Goal: Task Accomplishment & Management: Use online tool/utility

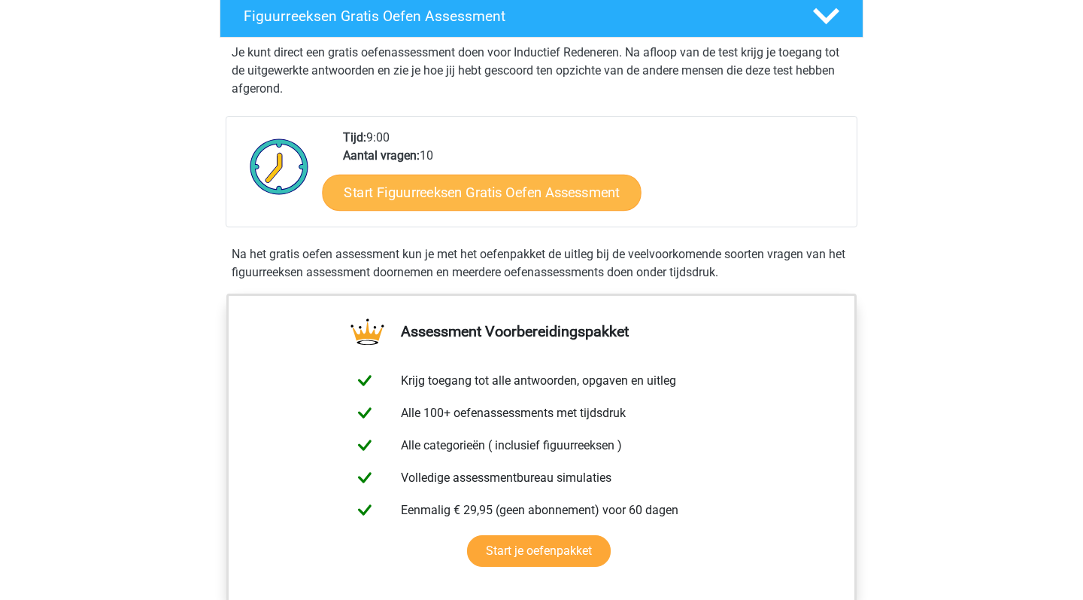
scroll to position [274, 0]
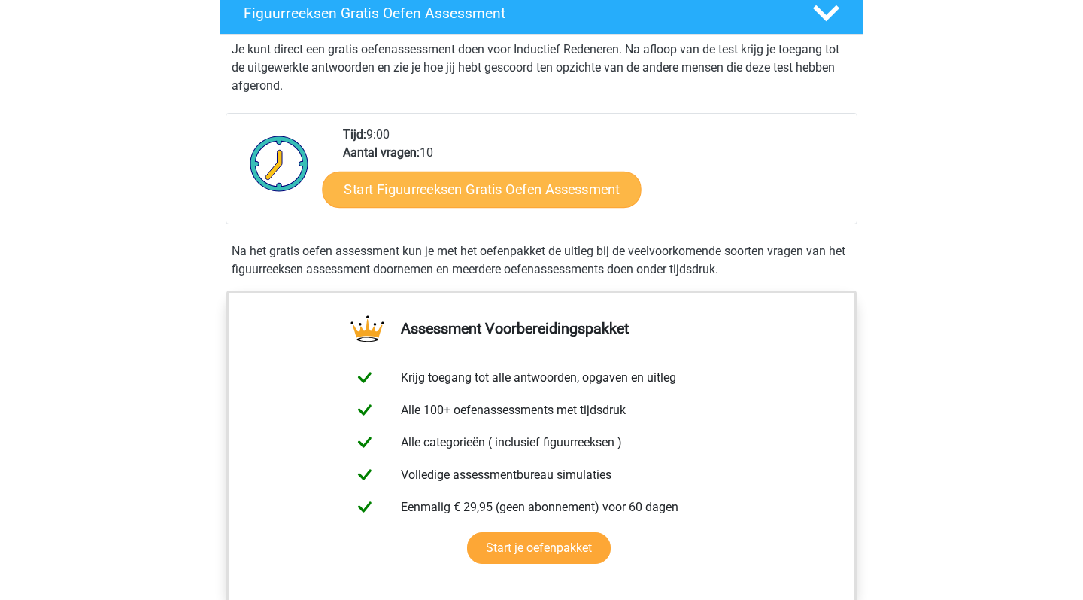
click at [537, 196] on link "Start Figuurreeksen Gratis Oefen Assessment" at bounding box center [482, 189] width 319 height 36
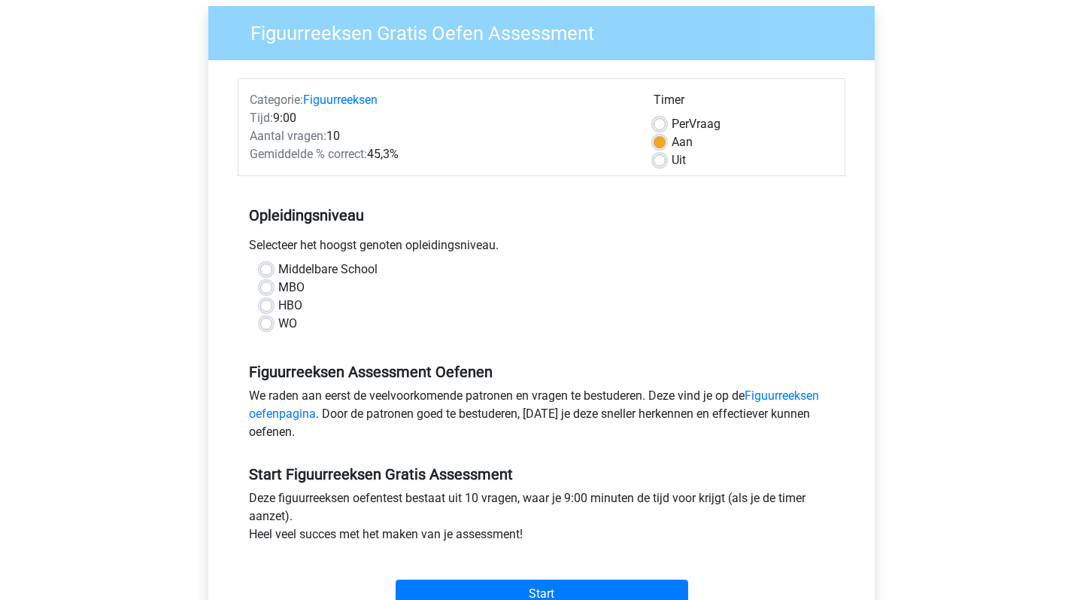
scroll to position [118, 0]
click at [276, 315] on div "WO" at bounding box center [541, 323] width 563 height 18
click at [278, 325] on label "WO" at bounding box center [287, 323] width 19 height 18
click at [271, 325] on input "WO" at bounding box center [266, 321] width 12 height 15
radio input "true"
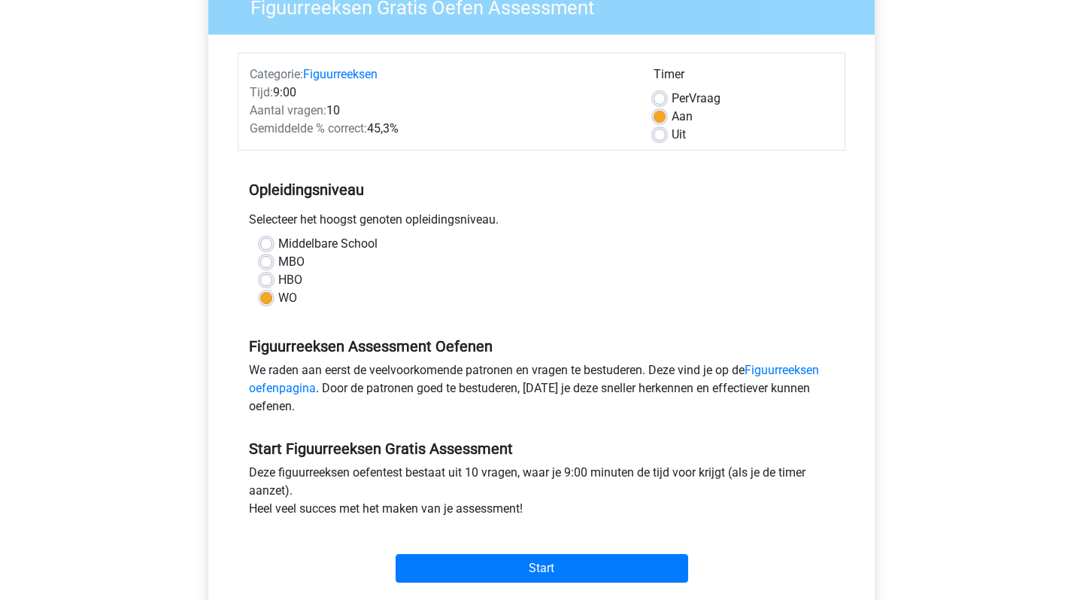
scroll to position [169, 0]
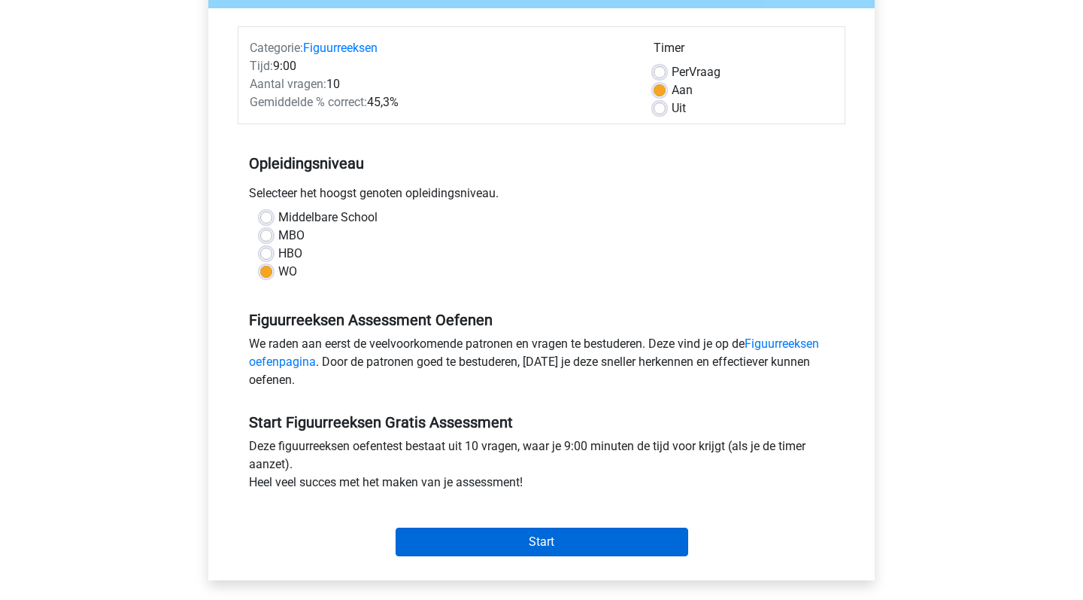
click at [494, 542] on input "Start" at bounding box center [542, 541] width 293 height 29
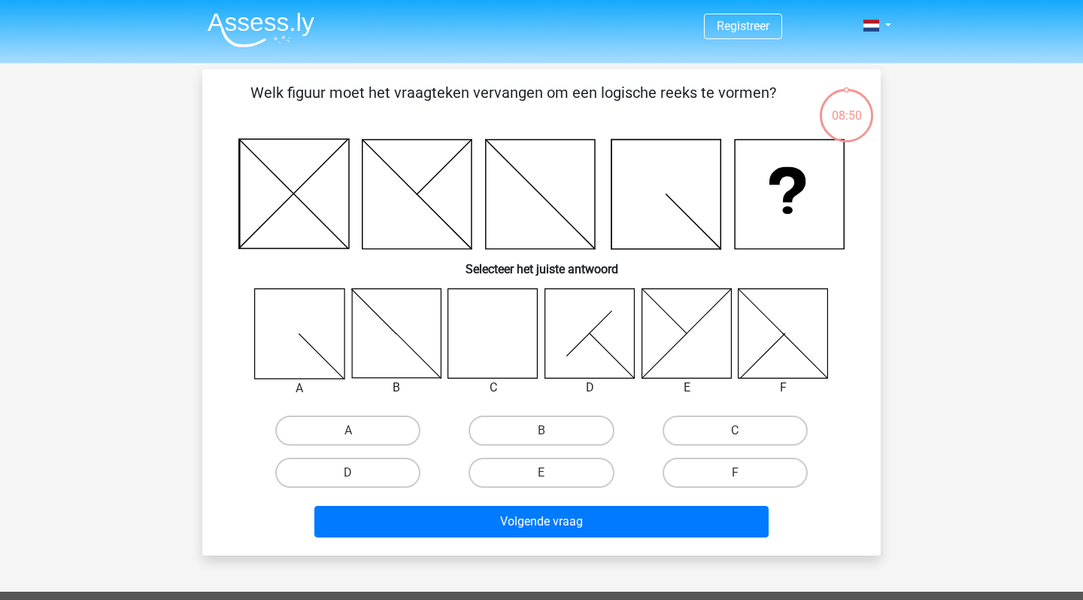
click at [488, 351] on icon at bounding box center [493, 333] width 90 height 90
click at [731, 436] on label "C" at bounding box center [735, 430] width 145 height 30
click at [735, 436] on input "C" at bounding box center [740, 435] width 10 height 10
radio input "true"
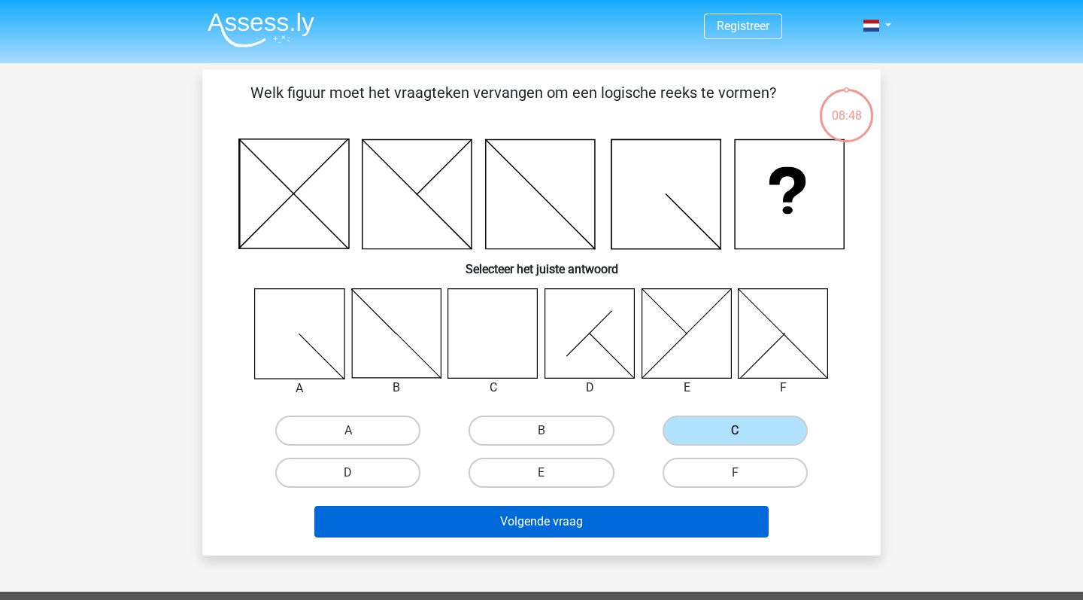
click at [591, 527] on button "Volgende vraag" at bounding box center [541, 522] width 455 height 32
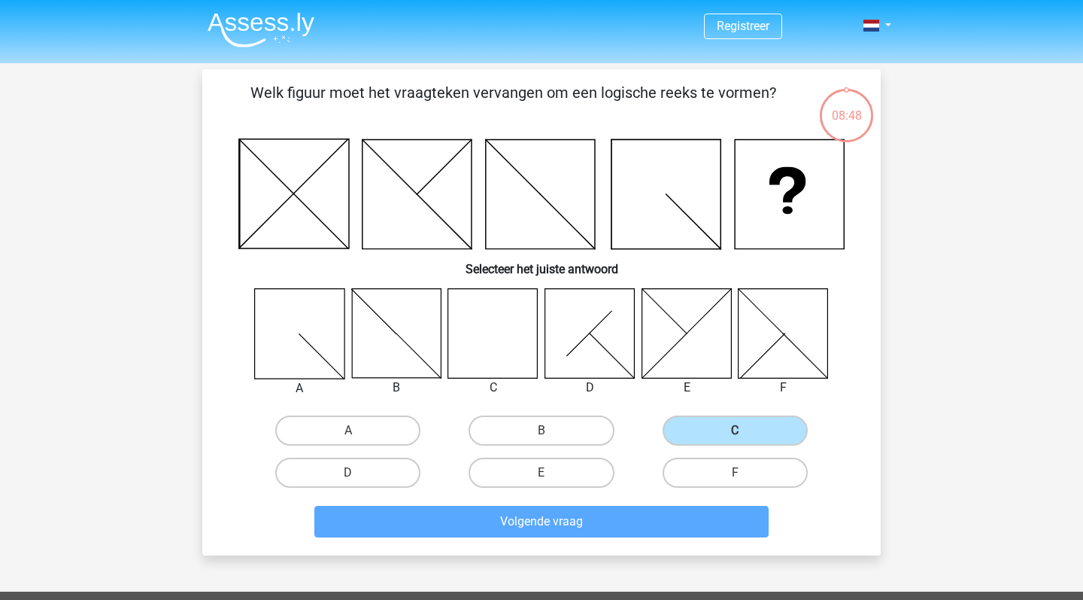
scroll to position [69, 0]
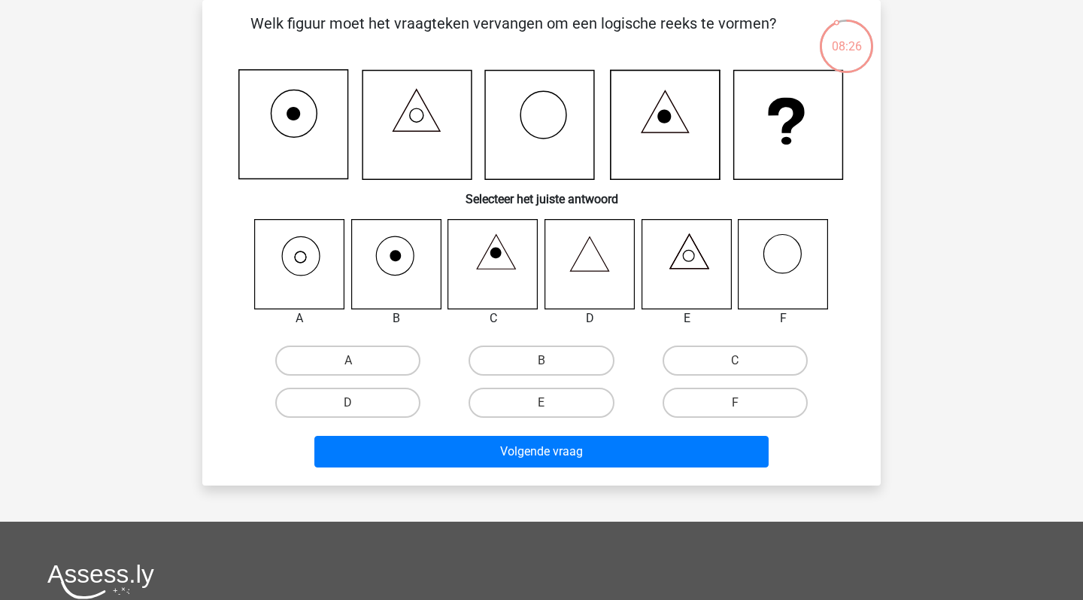
click at [593, 278] on icon at bounding box center [590, 264] width 90 height 90
click at [591, 248] on icon at bounding box center [590, 264] width 90 height 90
click at [389, 399] on label "D" at bounding box center [347, 402] width 145 height 30
click at [358, 403] on input "D" at bounding box center [353, 408] width 10 height 10
radio input "true"
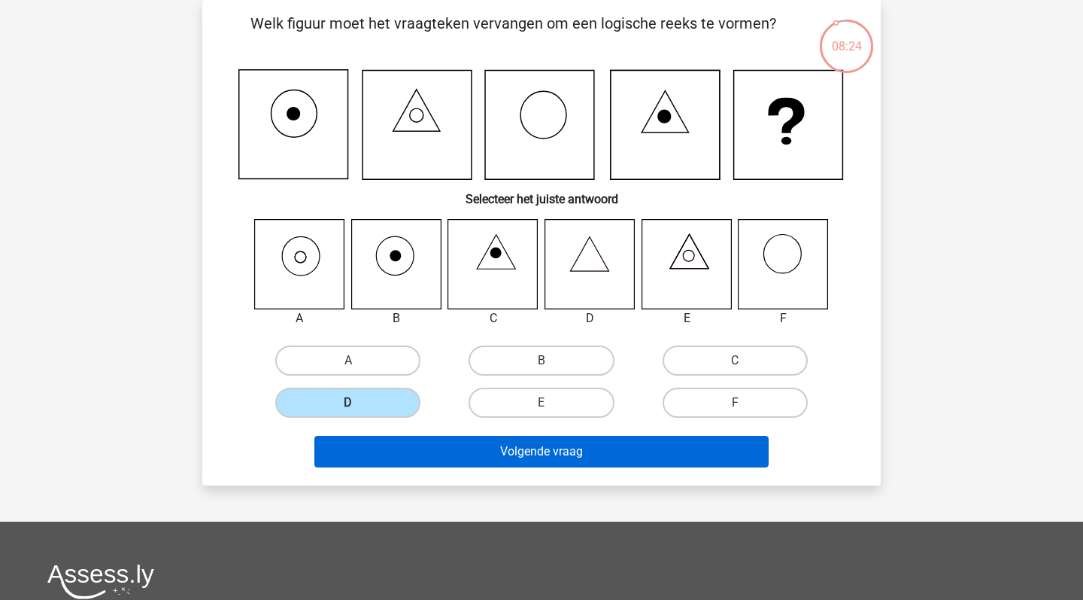
click at [451, 466] on button "Volgende vraag" at bounding box center [541, 452] width 455 height 32
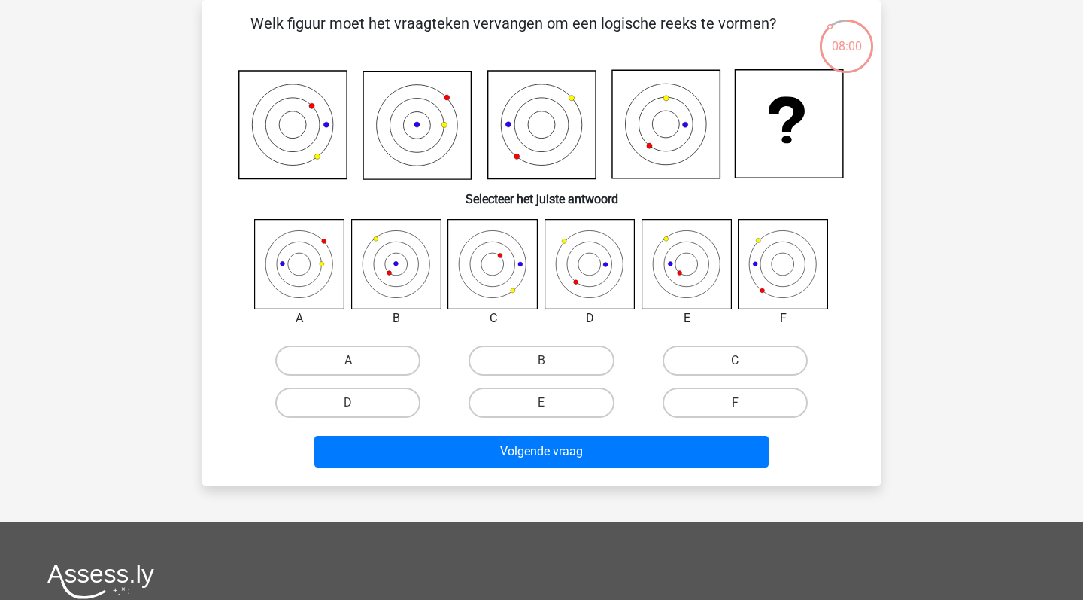
click at [663, 245] on icon at bounding box center [687, 264] width 90 height 90
click at [532, 397] on label "E" at bounding box center [541, 402] width 145 height 30
click at [542, 403] on input "E" at bounding box center [547, 408] width 10 height 10
radio input "true"
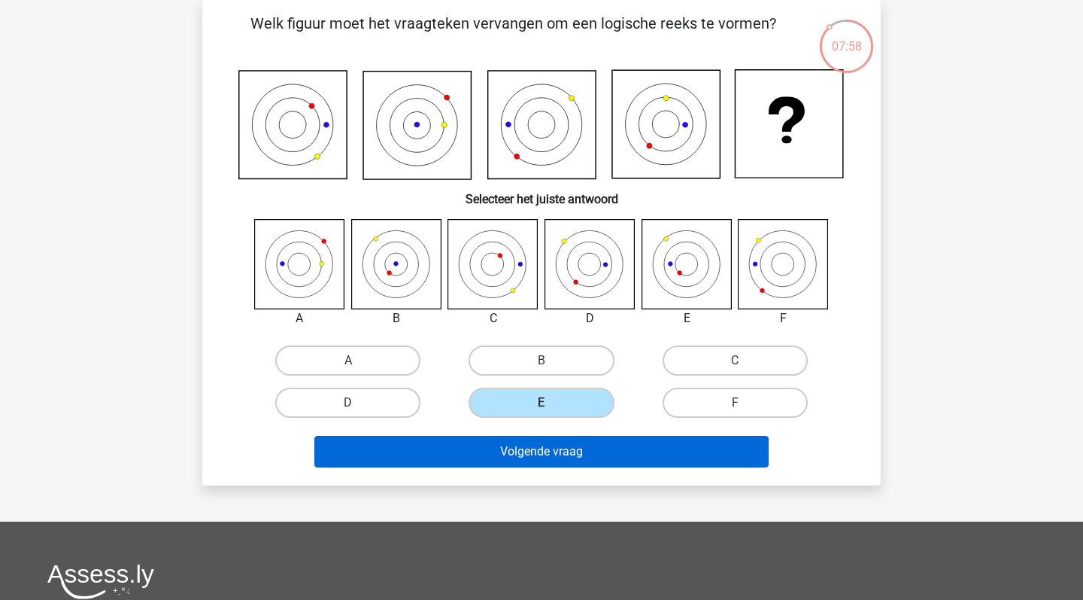
click at [539, 446] on button "Volgende vraag" at bounding box center [541, 452] width 455 height 32
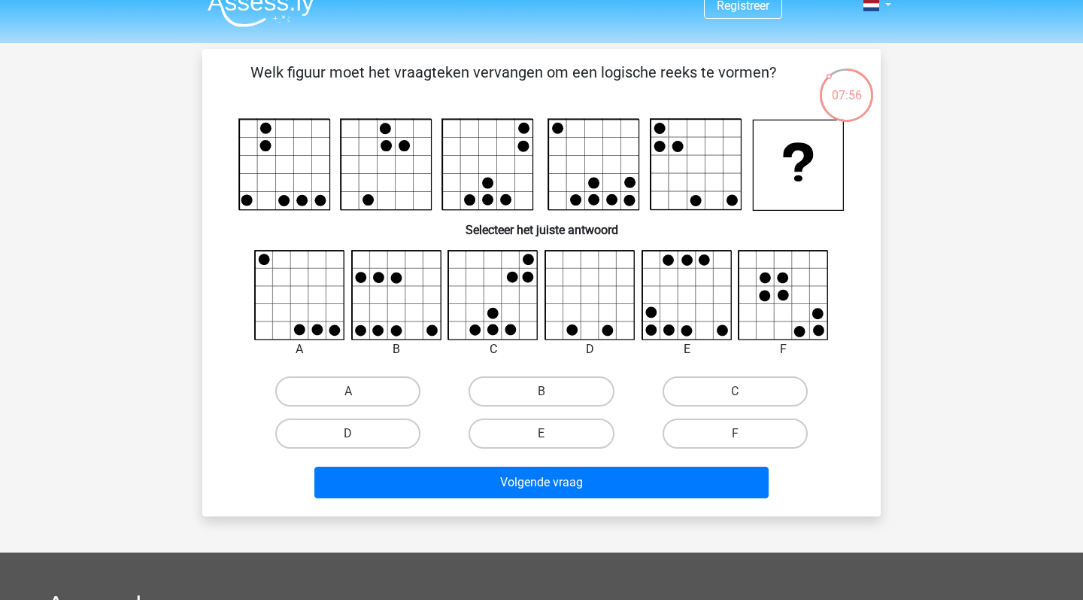
scroll to position [3, 0]
